Goal: Transaction & Acquisition: Purchase product/service

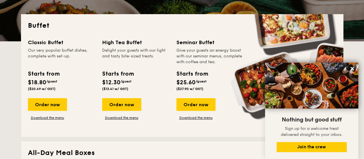
scroll to position [123, 0]
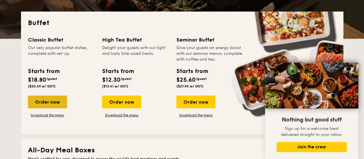
click at [49, 103] on div "Order now" at bounding box center [47, 101] width 39 height 13
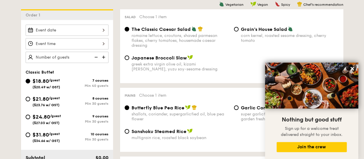
scroll to position [155, 0]
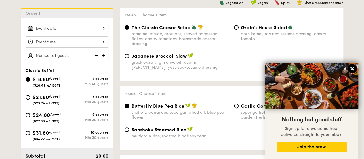
click at [350, 69] on icon at bounding box center [352, 68] width 5 height 5
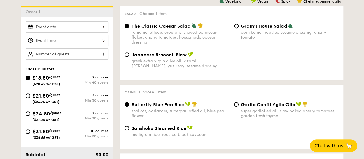
scroll to position [157, 0]
click at [41, 129] on span "$31.80" at bounding box center [41, 131] width 16 height 6
click at [30, 129] on input "$31.80 /guest ($34.66 w/ GST) 10 courses Min 30 guests" at bounding box center [28, 131] width 5 height 5
radio input "true"
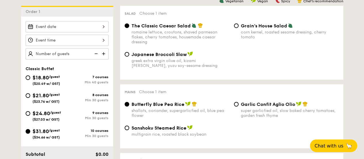
radio input "true"
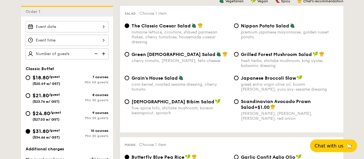
click at [241, 27] on span "Nippon Potato Salad" at bounding box center [265, 25] width 48 height 5
click at [239, 27] on input "Nippon Potato Salad premium japanese mayonnaise, golden russet potato" at bounding box center [236, 25] width 5 height 5
radio input "true"
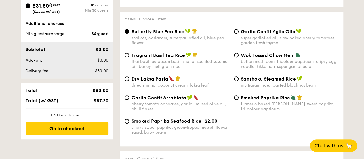
scroll to position [282, 0]
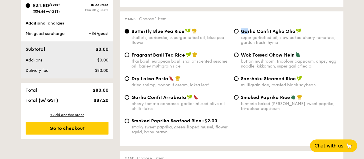
drag, startPoint x: 245, startPoint y: 29, endPoint x: 246, endPoint y: 33, distance: 4.4
click at [246, 33] on div "Mains Choose 1 item Butterfly Blue Pea Rice shallots, coriander, supergarlicfie…" at bounding box center [231, 78] width 223 height 134
click at [240, 24] on div "Mains Choose 1 item Butterfly Blue Pea Rice shallots, coriander, supergarlicfie…" at bounding box center [231, 78] width 223 height 134
drag, startPoint x: 241, startPoint y: 33, endPoint x: 293, endPoint y: 31, distance: 52.1
click at [293, 31] on span "Garlic Confit Aglio Olio" at bounding box center [268, 30] width 54 height 5
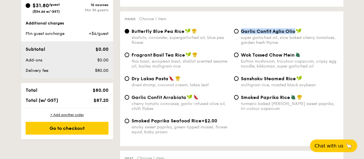
copy span "Garlic Confit Aglio Olio"
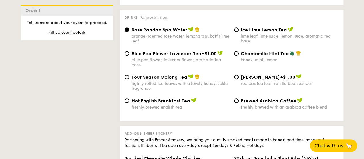
scroll to position [1366, 0]
